Goal: Task Accomplishment & Management: Manage account settings

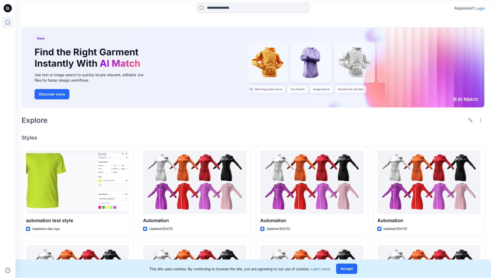
click at [479, 8] on p "Login" at bounding box center [480, 8] width 9 height 5
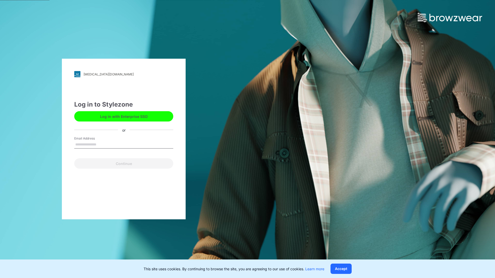
click at [102, 144] on input "Email Address" at bounding box center [123, 145] width 99 height 8
type input "**********"
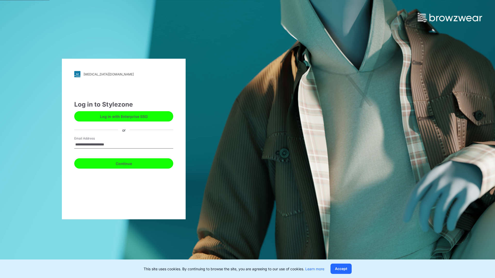
click at [129, 163] on button "Continue" at bounding box center [123, 164] width 99 height 10
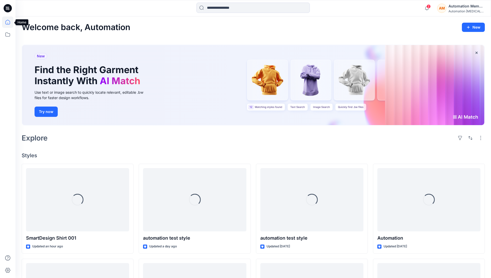
click at [9, 22] on icon at bounding box center [7, 22] width 11 height 11
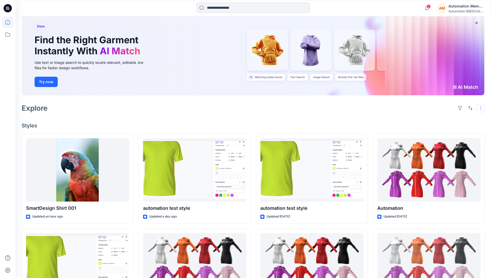
click at [482, 108] on button "button" at bounding box center [481, 108] width 8 height 8
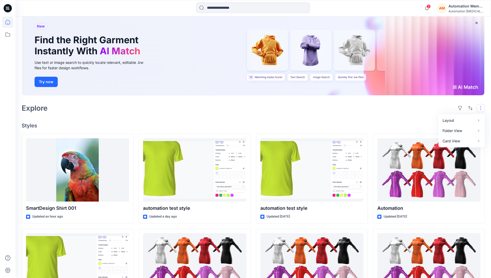
click at [482, 108] on button "button" at bounding box center [481, 108] width 8 height 8
click at [469, 108] on button "button" at bounding box center [470, 108] width 8 height 8
click at [448, 119] on p "Last update" at bounding box center [453, 121] width 32 height 5
click at [443, 132] on p "A to Z" at bounding box center [453, 132] width 32 height 5
click at [443, 120] on p "Last update" at bounding box center [453, 121] width 32 height 5
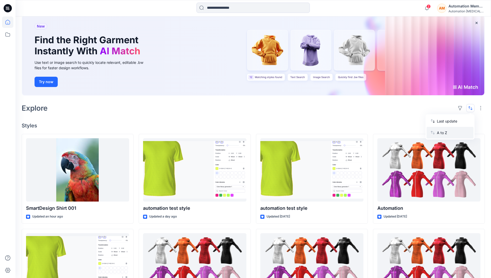
click at [443, 134] on p "A to Z" at bounding box center [453, 132] width 32 height 5
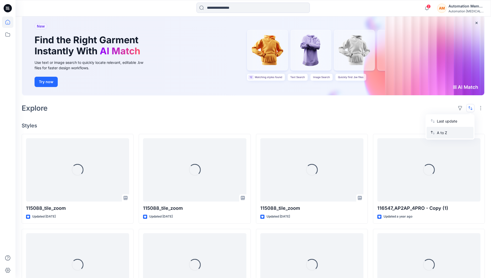
click at [443, 133] on p "A to Z" at bounding box center [453, 132] width 32 height 5
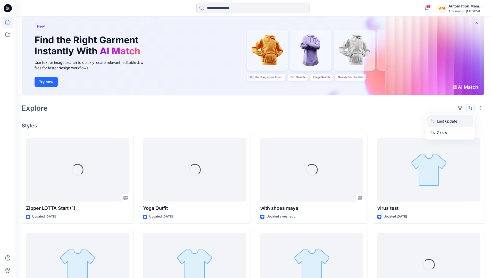
click at [443, 122] on p "Last update" at bounding box center [453, 121] width 32 height 5
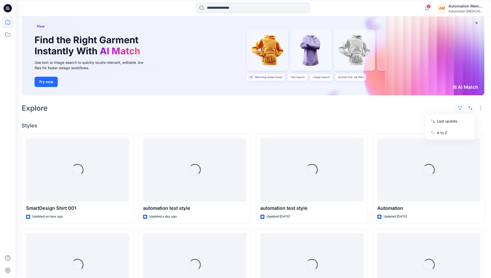
click at [462, 108] on button "button" at bounding box center [460, 108] width 8 height 8
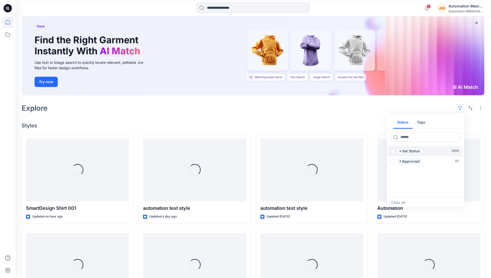
click at [393, 152] on span at bounding box center [393, 151] width 4 height 4
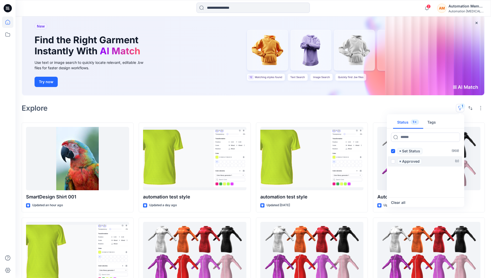
click at [394, 161] on span at bounding box center [393, 162] width 4 height 4
click at [393, 152] on icon at bounding box center [393, 151] width 2 height 2
click at [393, 161] on icon at bounding box center [393, 162] width 2 height 2
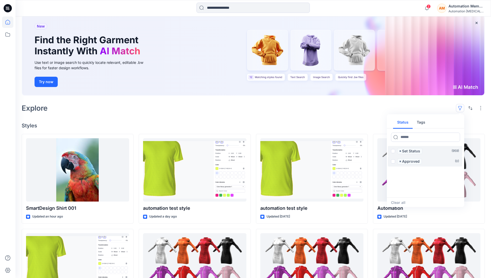
click at [420, 120] on button "Tags" at bounding box center [421, 123] width 17 height 12
click at [406, 122] on button "Status" at bounding box center [403, 123] width 20 height 12
click at [410, 138] on input at bounding box center [425, 137] width 69 height 9
type input "******"
click at [412, 152] on p "Set Status" at bounding box center [411, 151] width 18 height 6
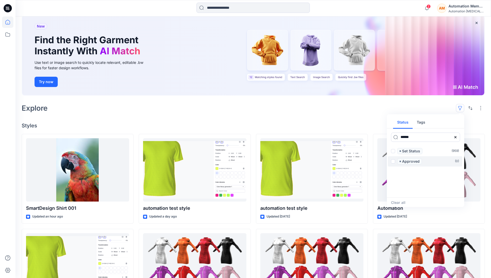
click at [456, 138] on icon at bounding box center [456, 137] width 4 height 4
click at [423, 124] on button "Tags" at bounding box center [421, 123] width 17 height 12
click at [407, 137] on input at bounding box center [425, 137] width 69 height 9
type input "**********"
click at [425, 191] on p "automation tag" at bounding box center [413, 193] width 27 height 6
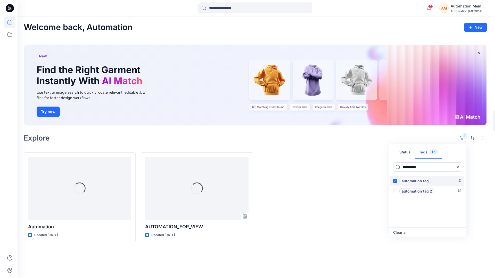
scroll to position [0, 0]
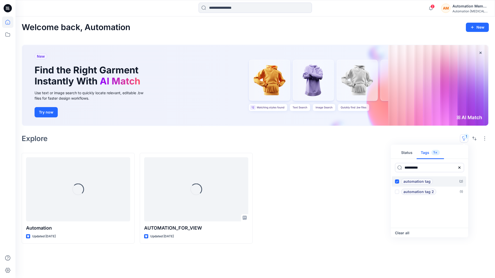
click at [429, 180] on p "automation tag" at bounding box center [417, 182] width 27 height 6
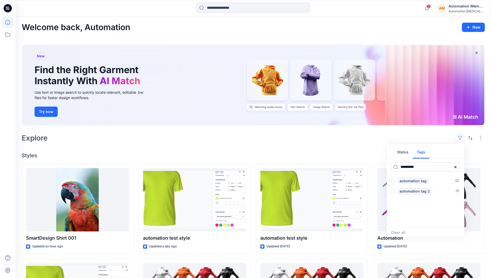
click at [456, 167] on icon at bounding box center [456, 167] width 2 height 2
click at [406, 154] on button "Status" at bounding box center [403, 152] width 20 height 12
click at [411, 182] on p "Set Status" at bounding box center [411, 181] width 18 height 6
click at [394, 182] on span at bounding box center [393, 181] width 4 height 4
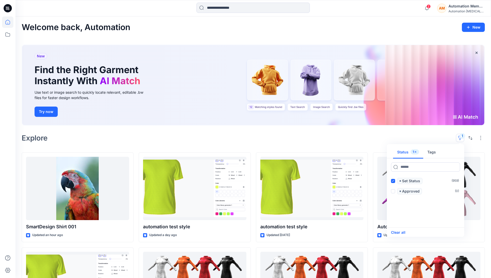
click at [402, 232] on button "Clear all" at bounding box center [398, 233] width 14 height 6
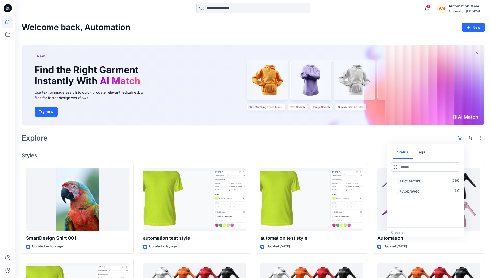
click at [462, 136] on button "button" at bounding box center [460, 138] width 8 height 8
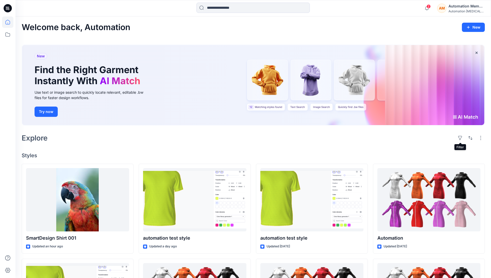
click at [448, 9] on div "AM Automation Member Automation [MEDICAL_DATA]..." at bounding box center [460, 8] width 47 height 10
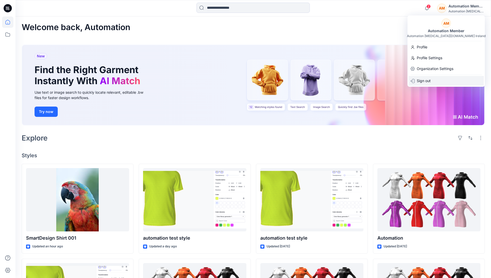
click at [437, 79] on div "Sign out" at bounding box center [446, 81] width 75 height 10
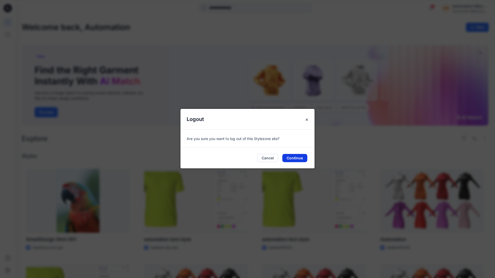
click at [288, 156] on button "Continue" at bounding box center [294, 158] width 25 height 8
